Goal: Use online tool/utility: Utilize a website feature to perform a specific function

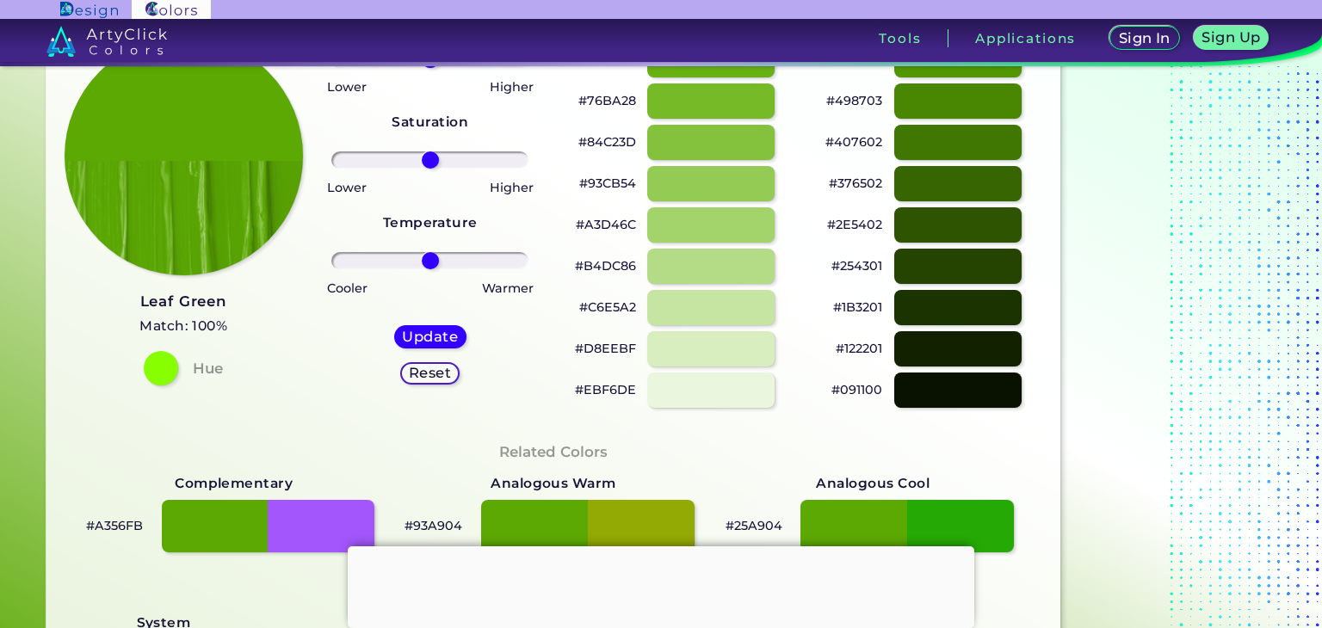
scroll to position [86, 0]
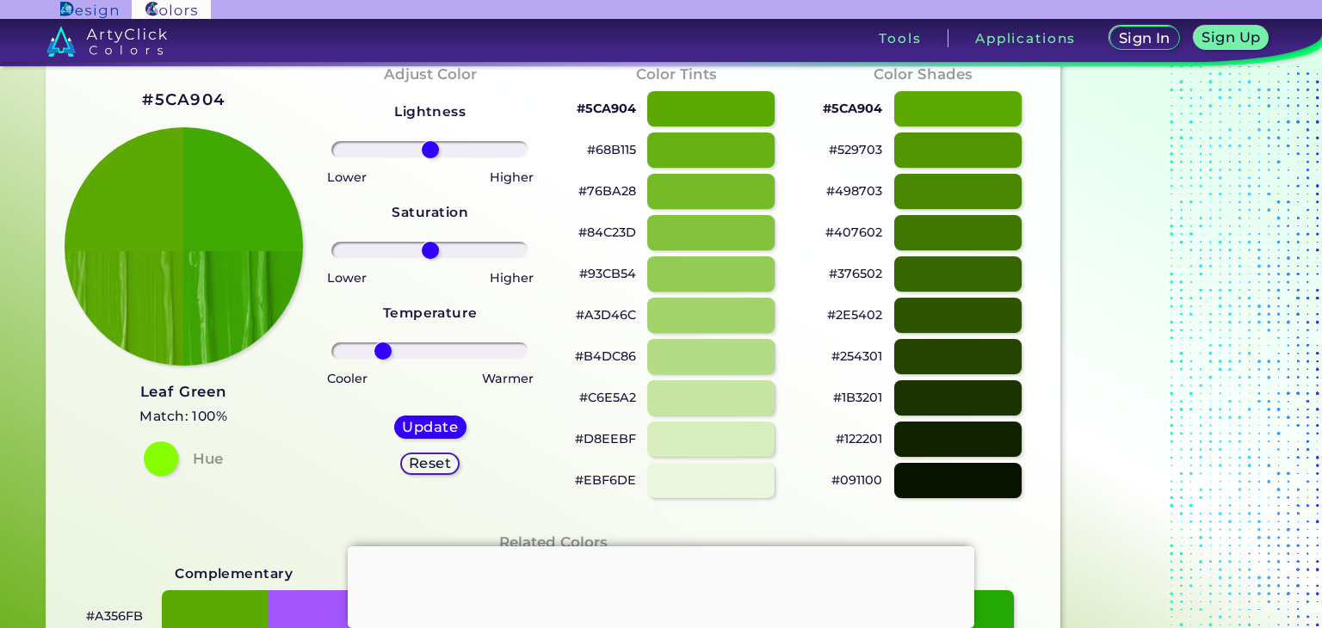
drag, startPoint x: 434, startPoint y: 350, endPoint x: 383, endPoint y: 355, distance: 51.0
click at [383, 355] on input "range" at bounding box center [429, 351] width 197 height 17
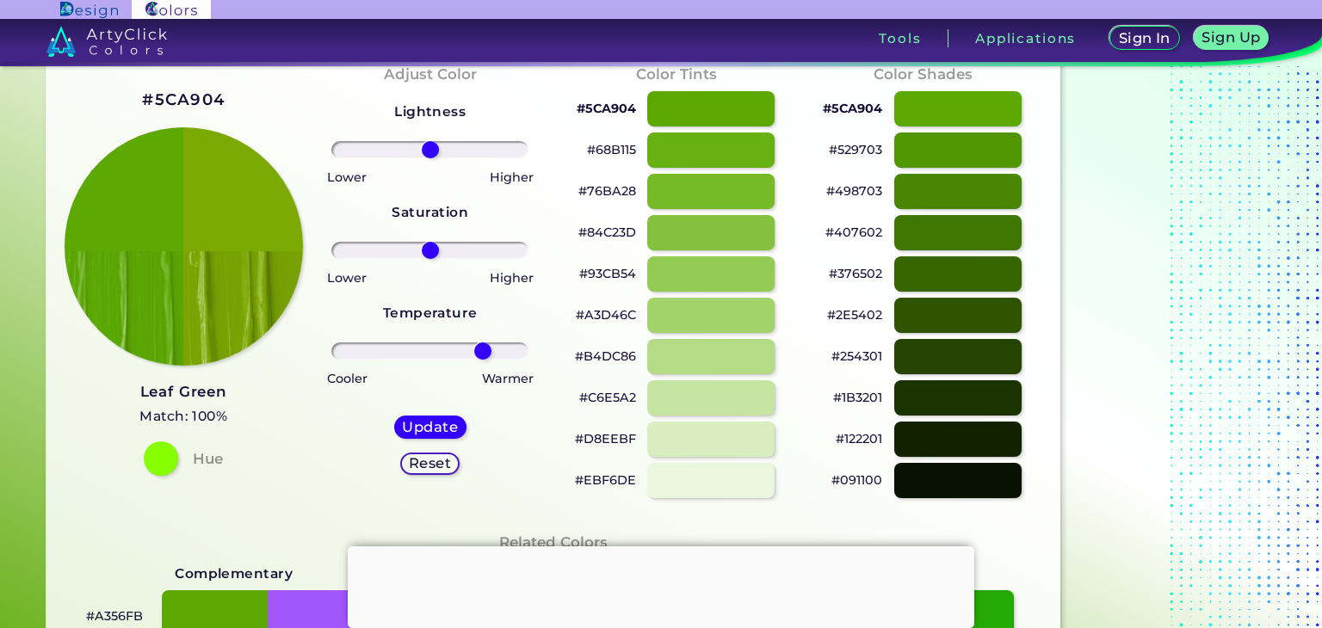
drag, startPoint x: 383, startPoint y: 355, endPoint x: 483, endPoint y: 355, distance: 99.8
type input "59"
click at [483, 355] on input "range" at bounding box center [429, 351] width 197 height 17
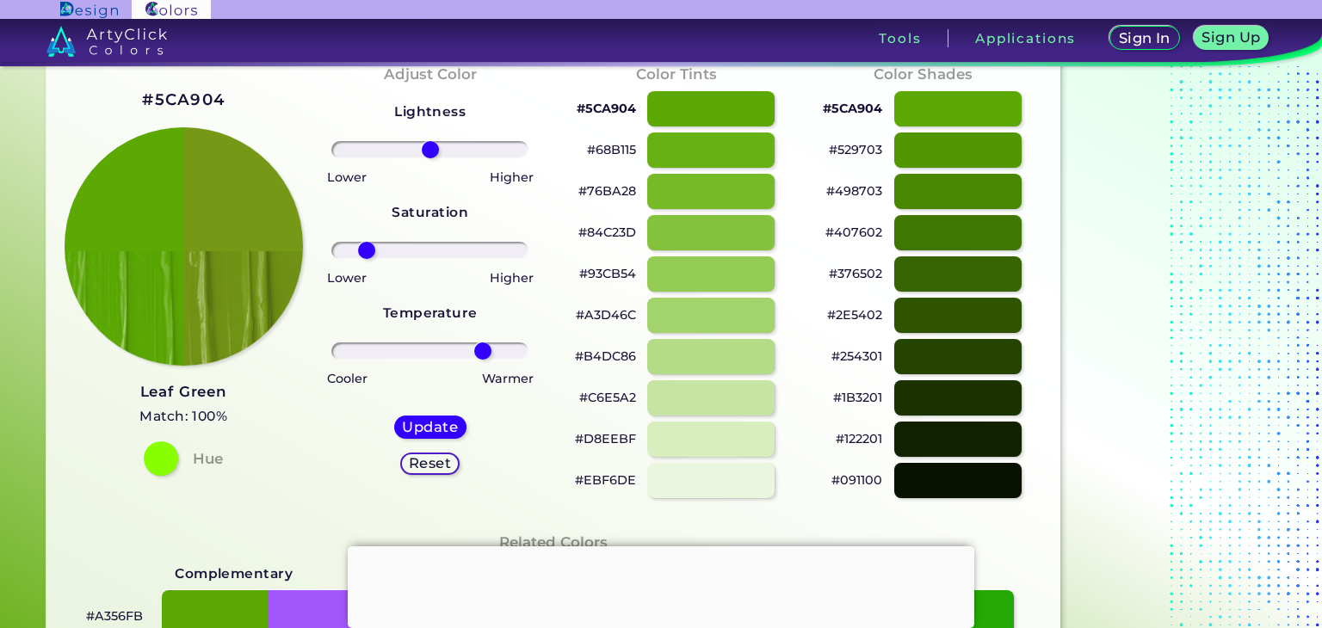
drag, startPoint x: 430, startPoint y: 255, endPoint x: 366, endPoint y: 250, distance: 64.8
click at [366, 250] on input "range" at bounding box center [429, 250] width 197 height 17
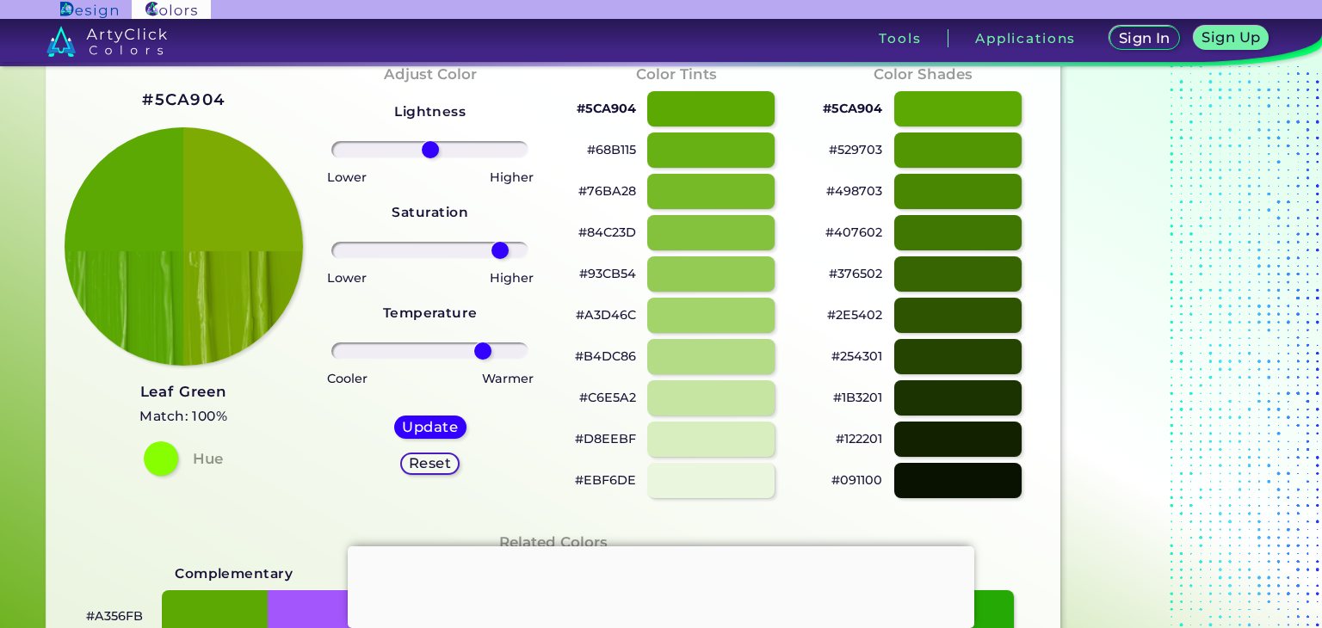
drag, startPoint x: 366, startPoint y: 250, endPoint x: 499, endPoint y: 247, distance: 133.4
type input "78"
click at [499, 247] on input "range" at bounding box center [429, 250] width 197 height 17
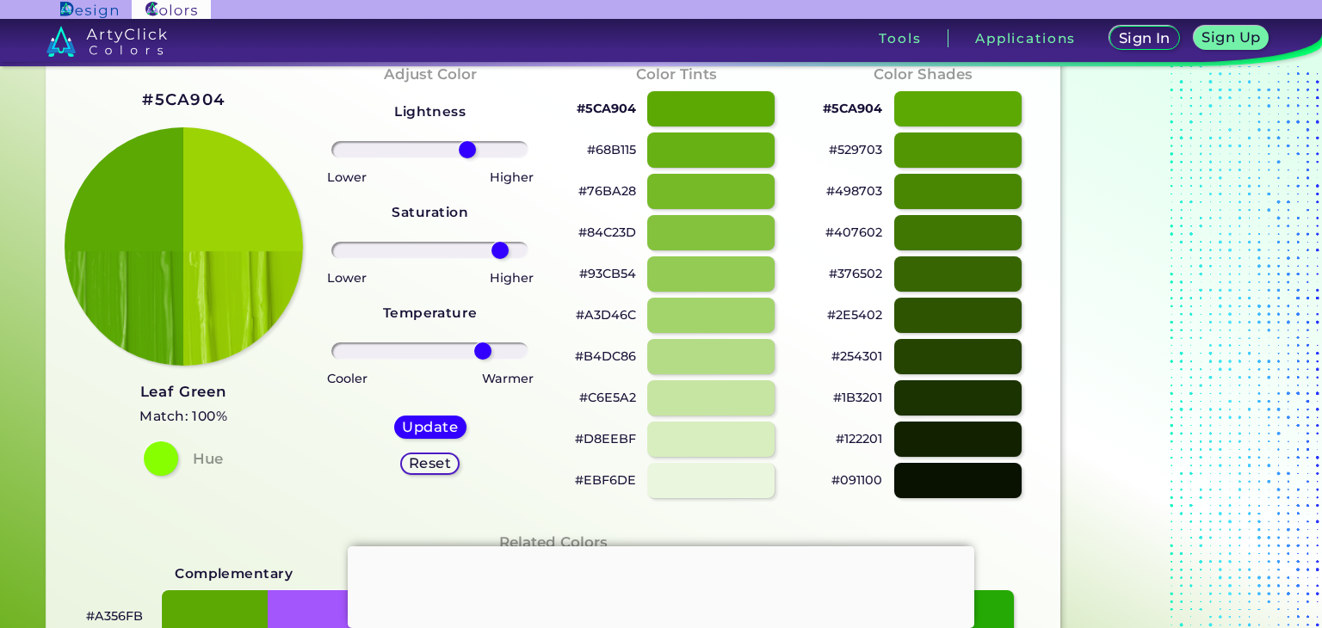
drag, startPoint x: 437, startPoint y: 150, endPoint x: 466, endPoint y: 156, distance: 29.9
click at [466, 156] on input "range" at bounding box center [429, 149] width 197 height 17
click at [264, 227] on img at bounding box center [184, 247] width 240 height 240
click at [275, 213] on img at bounding box center [184, 247] width 240 height 240
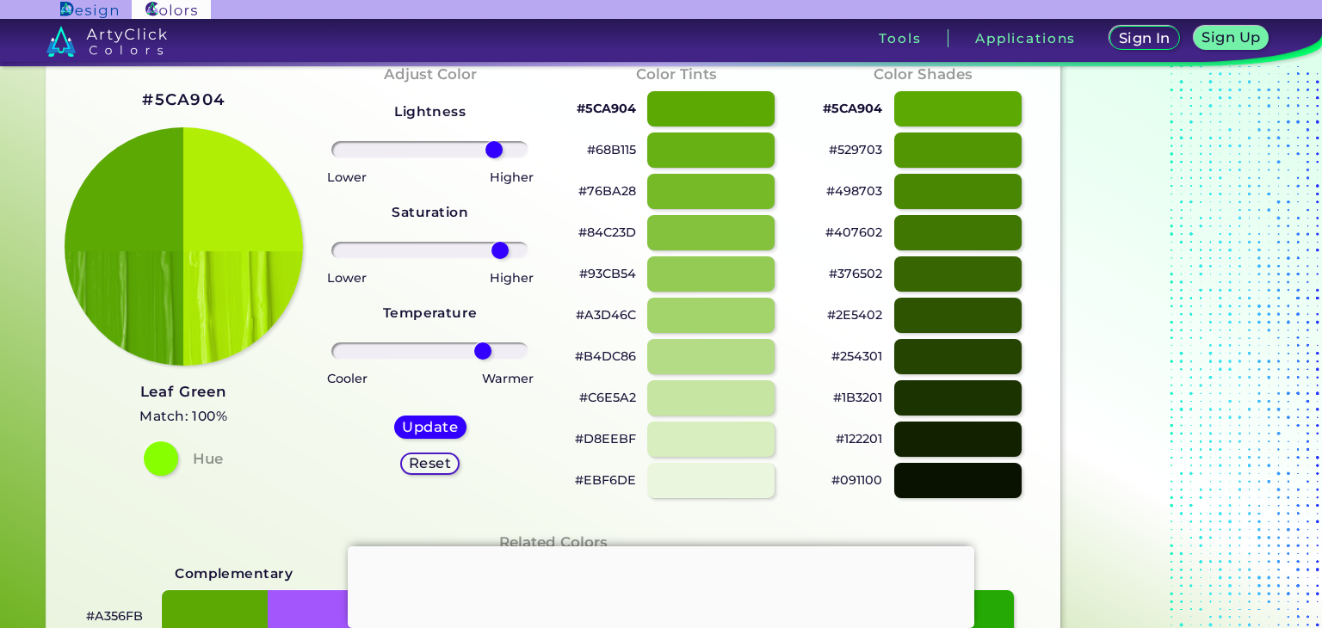
drag, startPoint x: 463, startPoint y: 149, endPoint x: 493, endPoint y: 150, distance: 30.1
type input "71"
click at [493, 150] on input "range" at bounding box center [429, 149] width 197 height 17
drag, startPoint x: 505, startPoint y: 258, endPoint x: 519, endPoint y: 267, distance: 16.2
type input "99"
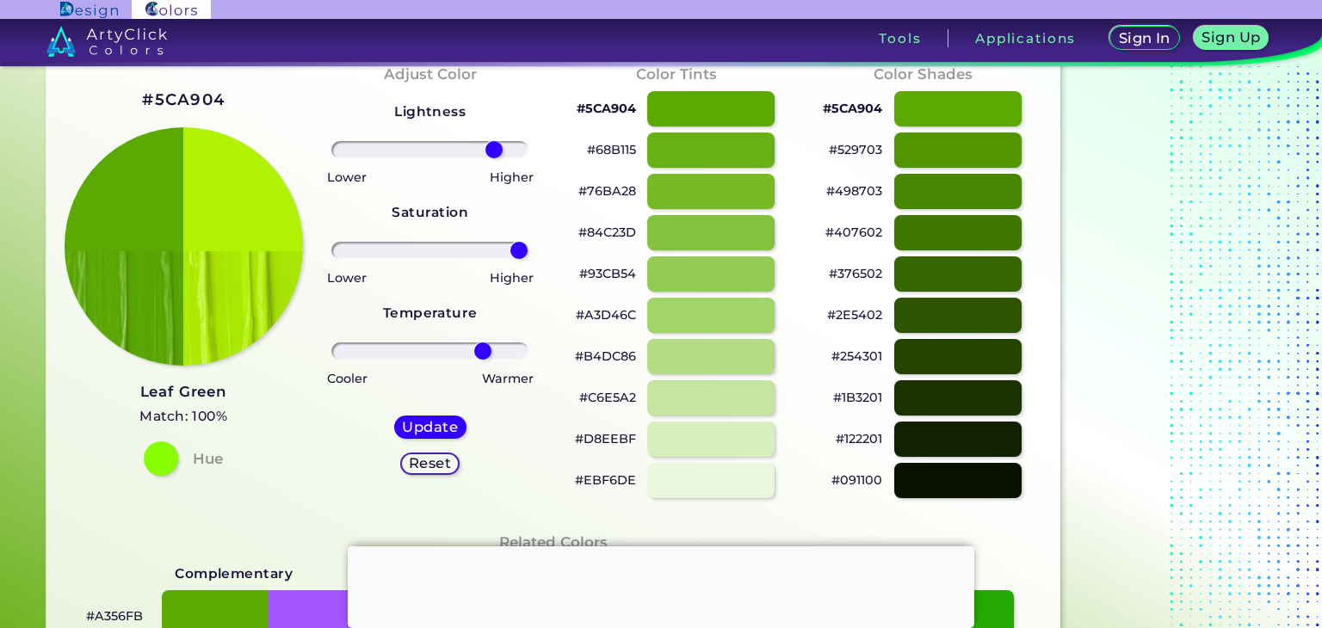
click at [519, 259] on input "range" at bounding box center [429, 250] width 197 height 17
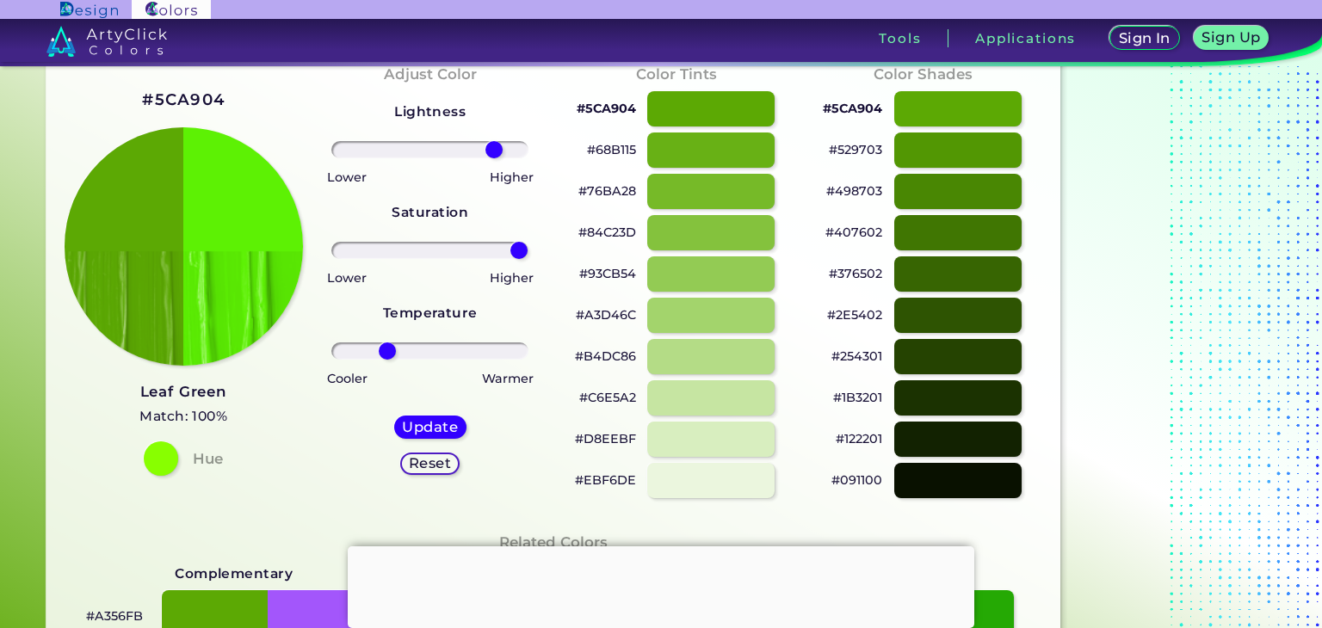
drag, startPoint x: 489, startPoint y: 356, endPoint x: 386, endPoint y: 360, distance: 102.5
type input "-48"
click at [386, 360] on input "range" at bounding box center [429, 351] width 197 height 17
type input "100"
click at [522, 253] on input "range" at bounding box center [429, 250] width 197 height 17
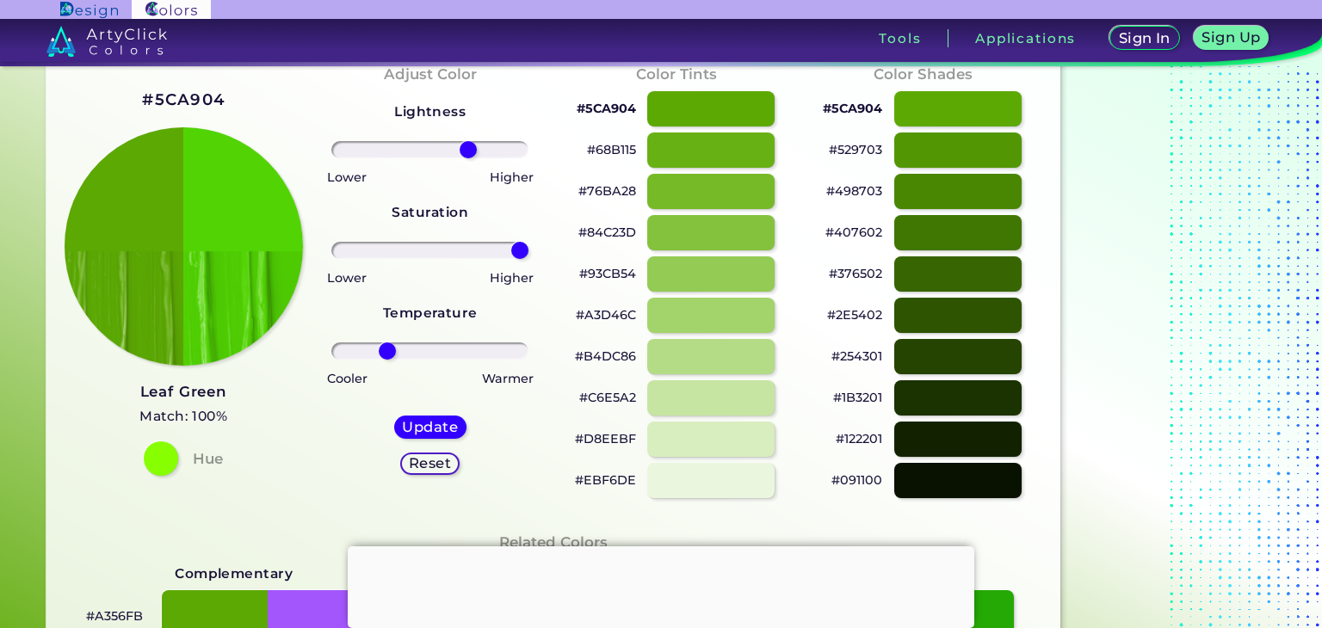
drag, startPoint x: 496, startPoint y: 152, endPoint x: 467, endPoint y: 154, distance: 28.5
type input "42"
click at [467, 154] on input "range" at bounding box center [429, 149] width 197 height 17
click at [262, 195] on img at bounding box center [184, 247] width 240 height 240
click at [207, 103] on h2 "#5CA904" at bounding box center [183, 100] width 83 height 22
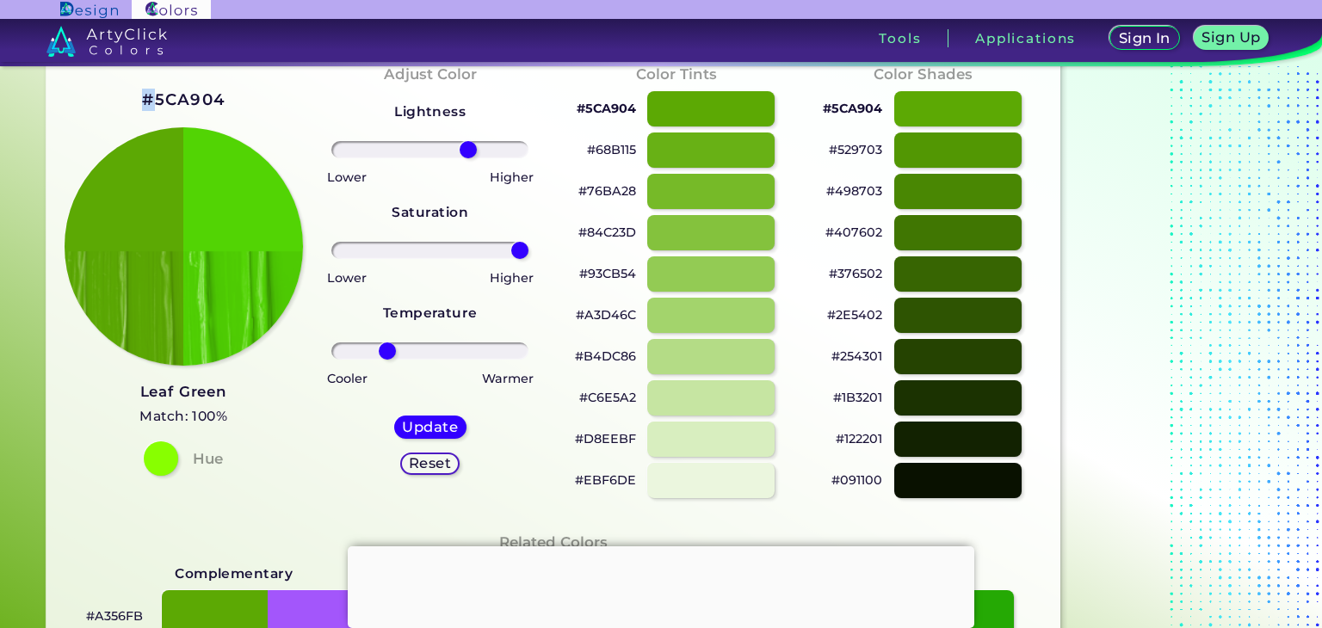
click at [207, 103] on h2 "#5CA904" at bounding box center [183, 100] width 83 height 22
copy h2 "#"
click at [207, 103] on h2 "#5CA904 copied copied" at bounding box center [183, 100] width 83 height 22
copy h2 "#5CA904"
click at [263, 97] on div "#5CA904 copied Leaf Green Match: 100% Hue" at bounding box center [183, 280] width 246 height 468
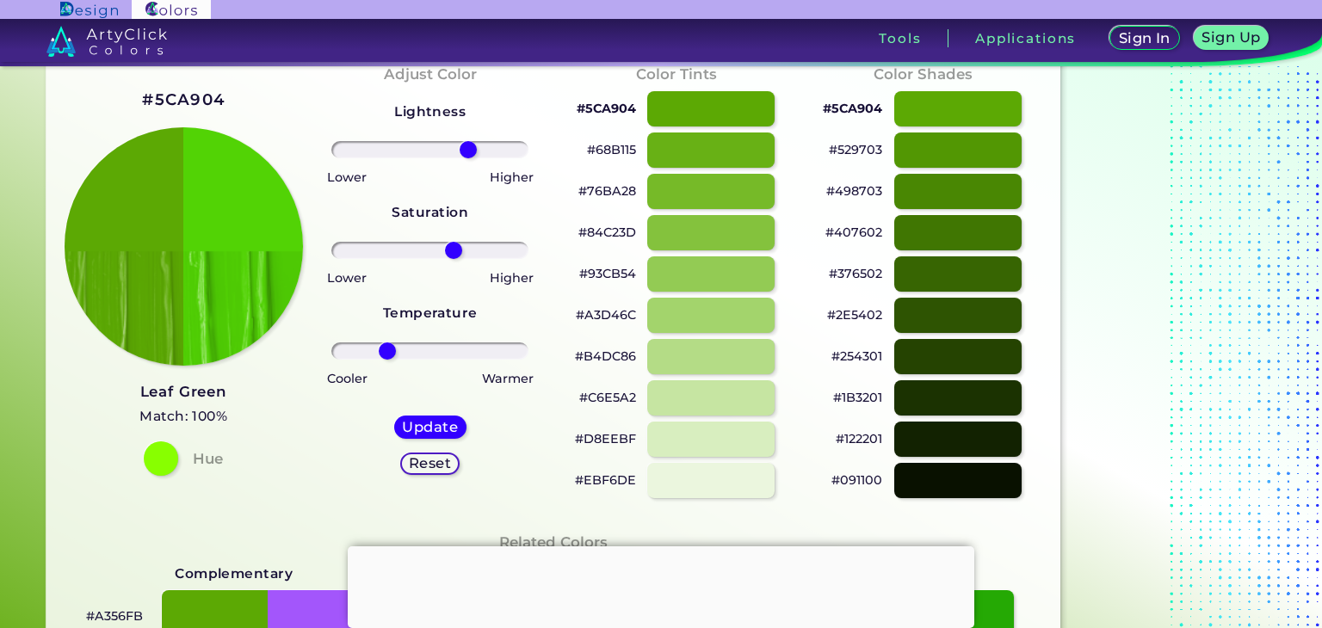
drag, startPoint x: 517, startPoint y: 255, endPoint x: 454, endPoint y: 255, distance: 63.7
type input "26"
click at [454, 255] on input "range" at bounding box center [429, 250] width 197 height 17
click at [264, 203] on img at bounding box center [184, 247] width 240 height 240
click at [973, 310] on div at bounding box center [957, 315] width 129 height 35
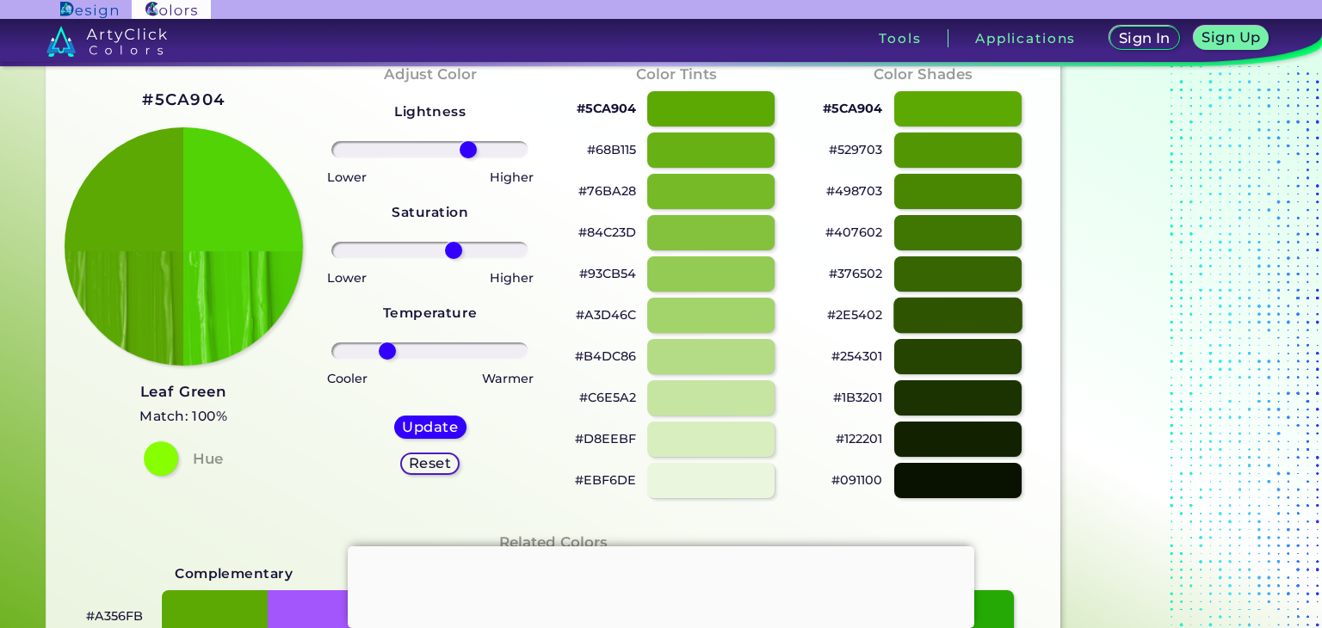
type input "#2e5402"
type input "0"
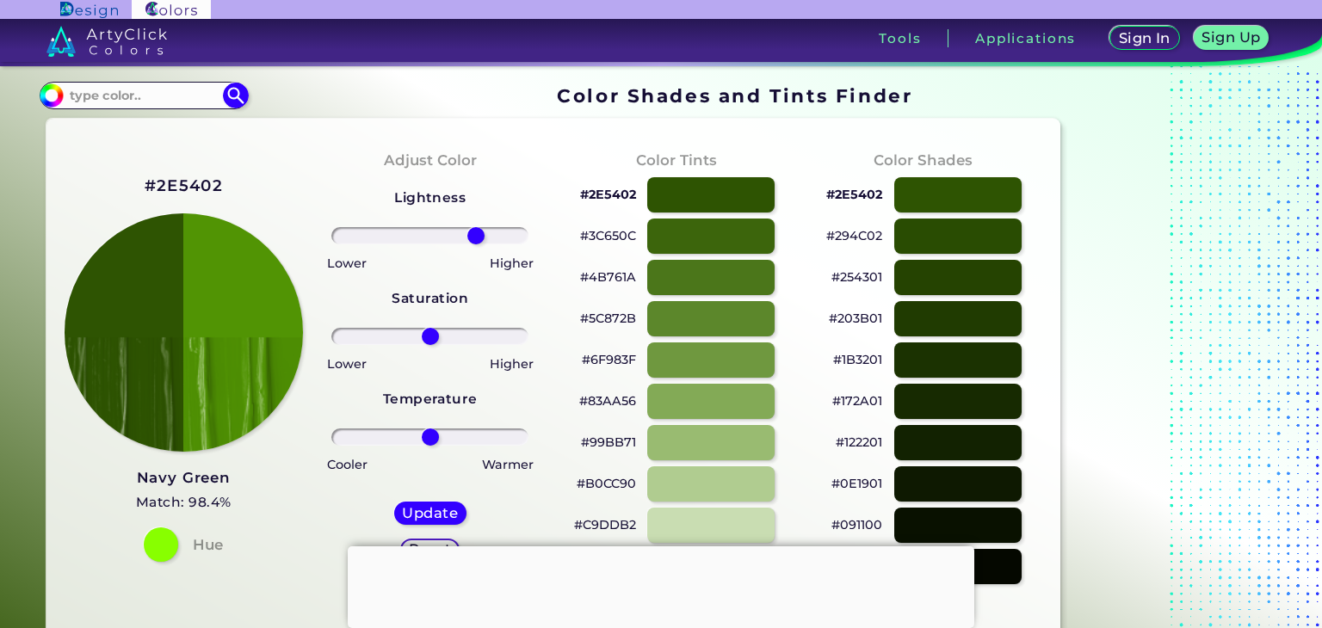
drag, startPoint x: 434, startPoint y: 242, endPoint x: 475, endPoint y: 245, distance: 41.5
type input "51"
click at [475, 244] on input "range" at bounding box center [429, 235] width 197 height 17
click at [262, 312] on img at bounding box center [184, 333] width 240 height 240
